Goal: Task Accomplishment & Management: Use online tool/utility

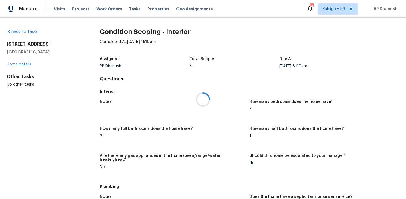
click at [129, 8] on div at bounding box center [203, 99] width 406 height 199
click at [130, 8] on span "Tasks" at bounding box center [135, 9] width 12 height 4
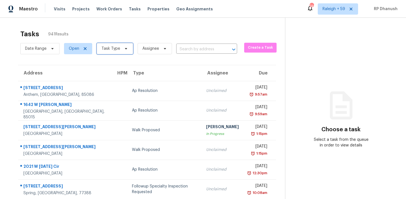
click at [117, 47] on span "Task Type" at bounding box center [110, 49] width 19 height 6
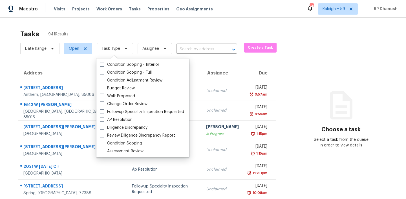
click at [116, 59] on div "Condition Scoping - Interior Condition Scoping - Full Condition Adjustment Revi…" at bounding box center [142, 108] width 93 height 99
click at [116, 63] on label "Condition Scoping - Interior" at bounding box center [129, 65] width 59 height 6
click at [103, 63] on input "Condition Scoping - Interior" at bounding box center [102, 64] width 4 height 4
checkbox input "true"
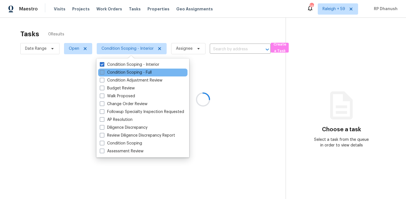
click at [116, 71] on label "Condition Scoping - Full" at bounding box center [126, 73] width 52 height 6
click at [103, 71] on input "Condition Scoping - Full" at bounding box center [102, 72] width 4 height 4
checkbox input "true"
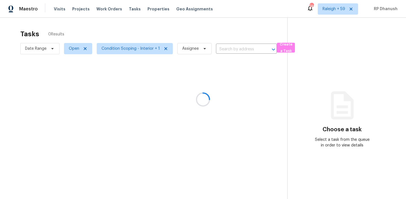
click at [354, 63] on div at bounding box center [203, 99] width 406 height 199
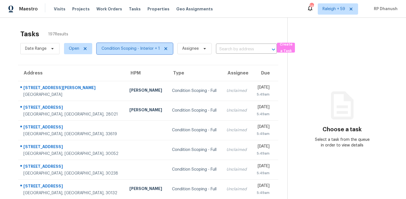
click at [141, 49] on span "Condition Scoping - Interior + 1" at bounding box center [130, 49] width 58 height 6
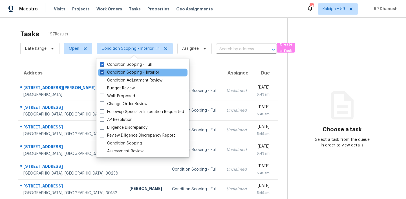
click at [137, 73] on label "Condition Scoping - Interior" at bounding box center [129, 73] width 59 height 6
click at [103, 73] on input "Condition Scoping - Interior" at bounding box center [102, 72] width 4 height 4
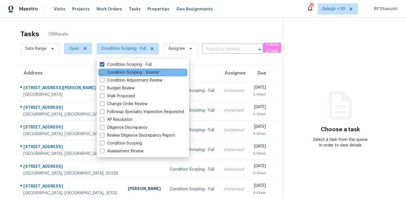
click at [137, 73] on label "Condition Scoping - Interior" at bounding box center [129, 73] width 59 height 6
click at [103, 73] on input "Condition Scoping - Interior" at bounding box center [102, 72] width 4 height 4
checkbox input "true"
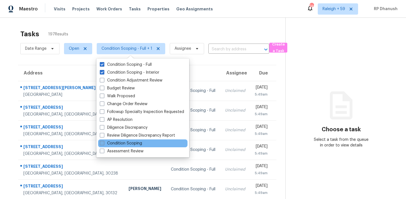
click at [137, 144] on label "Condition Scoping" at bounding box center [121, 144] width 42 height 6
click at [103, 144] on input "Condition Scoping" at bounding box center [102, 143] width 4 height 4
checkbox input "true"
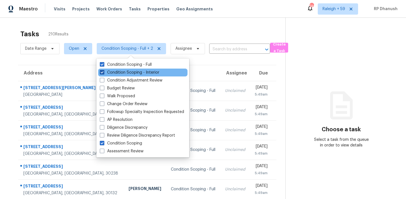
click at [104, 72] on label "Condition Scoping - Interior" at bounding box center [129, 73] width 59 height 6
click at [103, 72] on input "Condition Scoping - Interior" at bounding box center [102, 72] width 4 height 4
checkbox input "false"
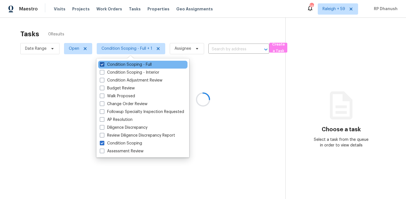
click at [104, 65] on label "Condition Scoping - Full" at bounding box center [126, 65] width 52 height 6
click at [103, 65] on input "Condition Scoping - Full" at bounding box center [102, 64] width 4 height 4
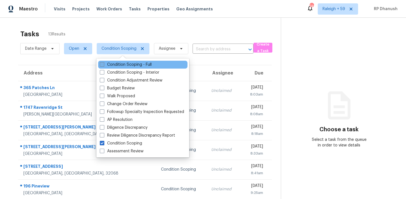
click at [104, 65] on label "Condition Scoping - Full" at bounding box center [126, 65] width 52 height 6
click at [103, 65] on input "Condition Scoping - Full" at bounding box center [102, 64] width 4 height 4
checkbox input "true"
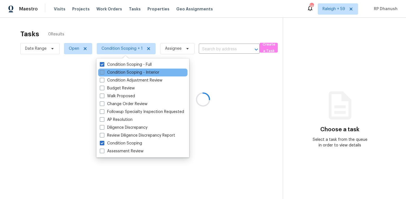
click at [104, 74] on span at bounding box center [102, 72] width 5 height 5
click at [103, 74] on input "Condition Scoping - Interior" at bounding box center [102, 72] width 4 height 4
checkbox input "true"
